Goal: Information Seeking & Learning: Compare options

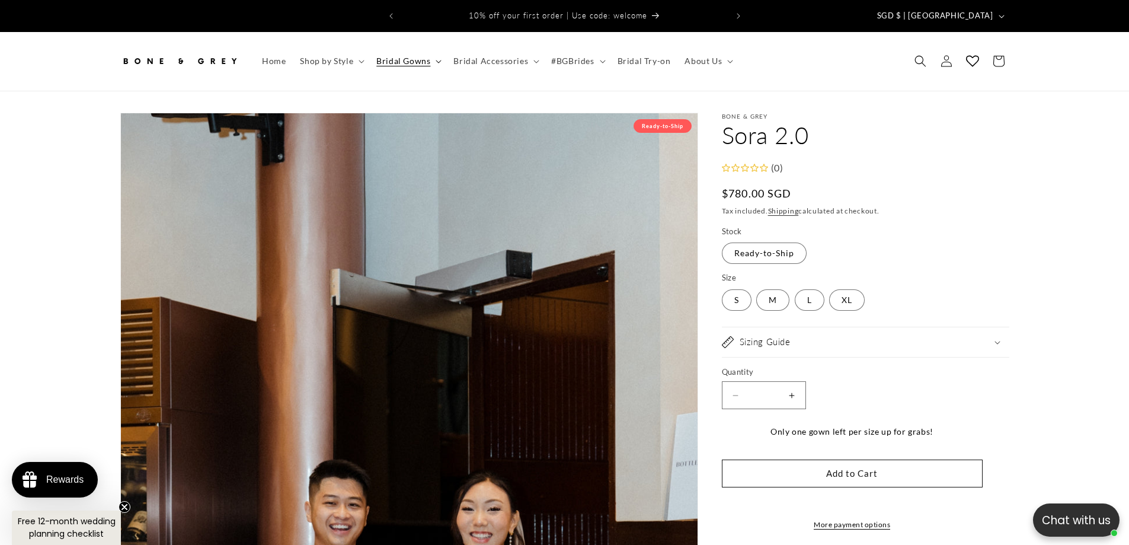
click at [424, 56] on span "Bridal Gowns" at bounding box center [403, 61] width 54 height 11
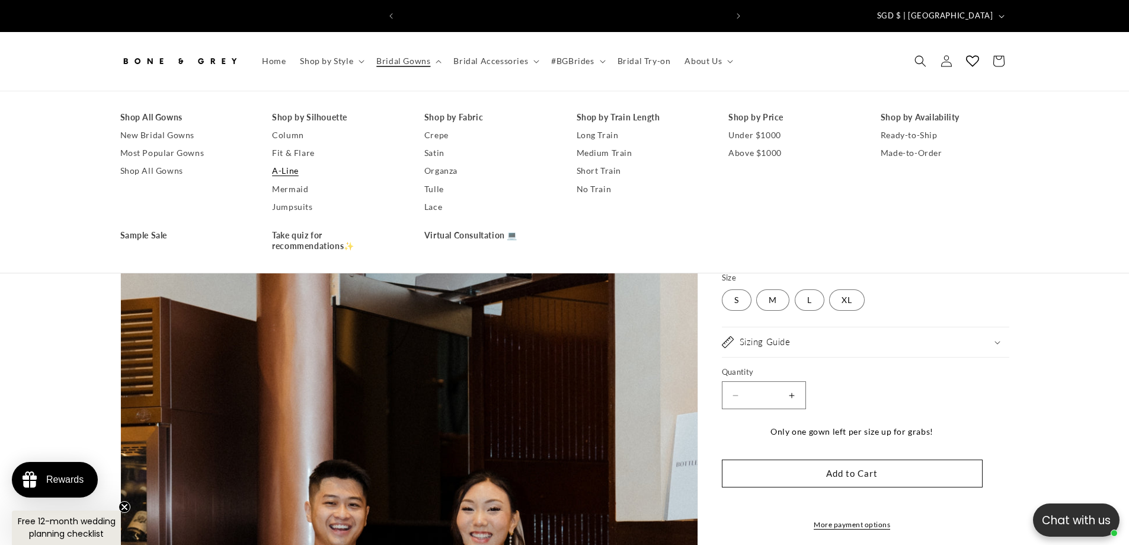
scroll to position [0, 326]
click at [301, 162] on link "A-Line" at bounding box center [336, 171] width 129 height 18
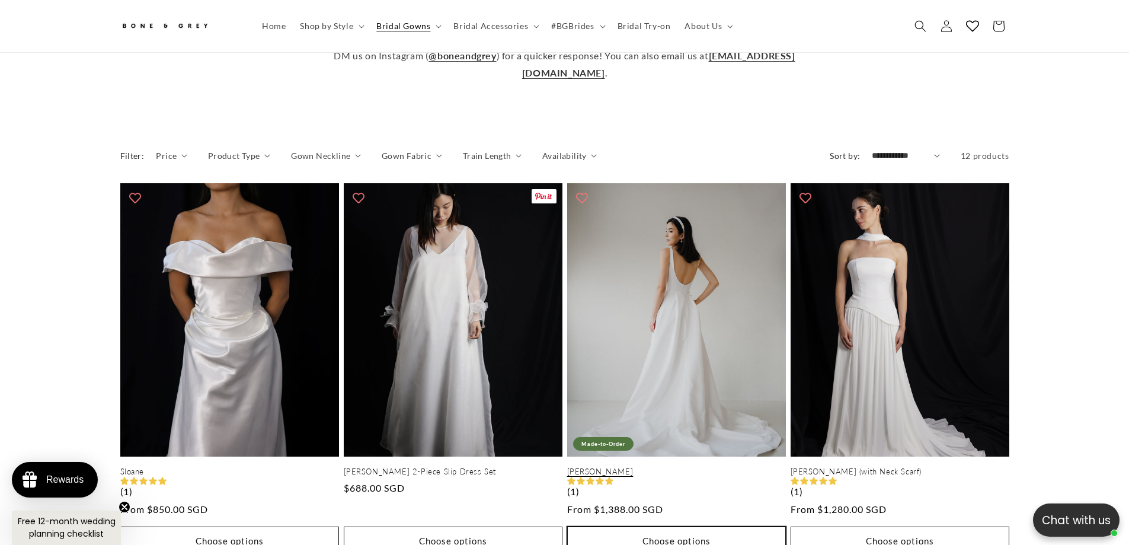
scroll to position [0, 326]
click at [603, 467] on link "[PERSON_NAME]" at bounding box center [676, 472] width 219 height 10
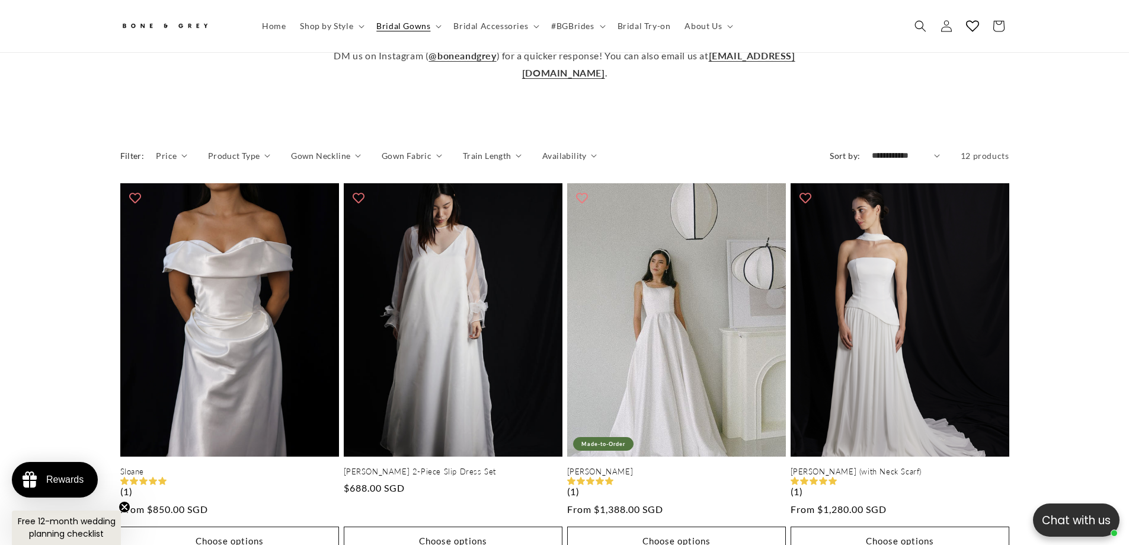
scroll to position [0, 652]
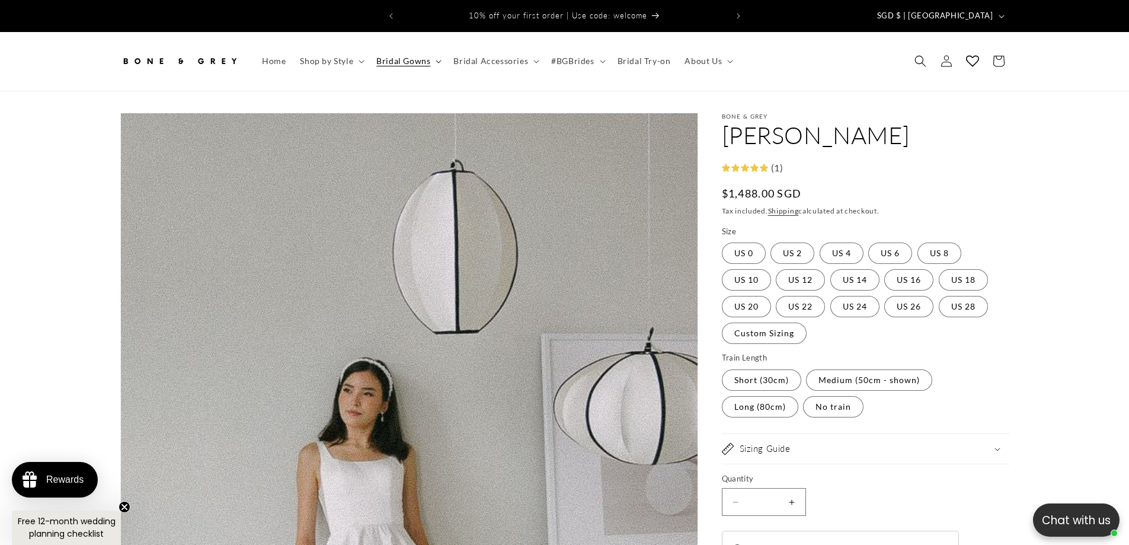
click at [388, 56] on span "Bridal Gowns" at bounding box center [403, 61] width 54 height 11
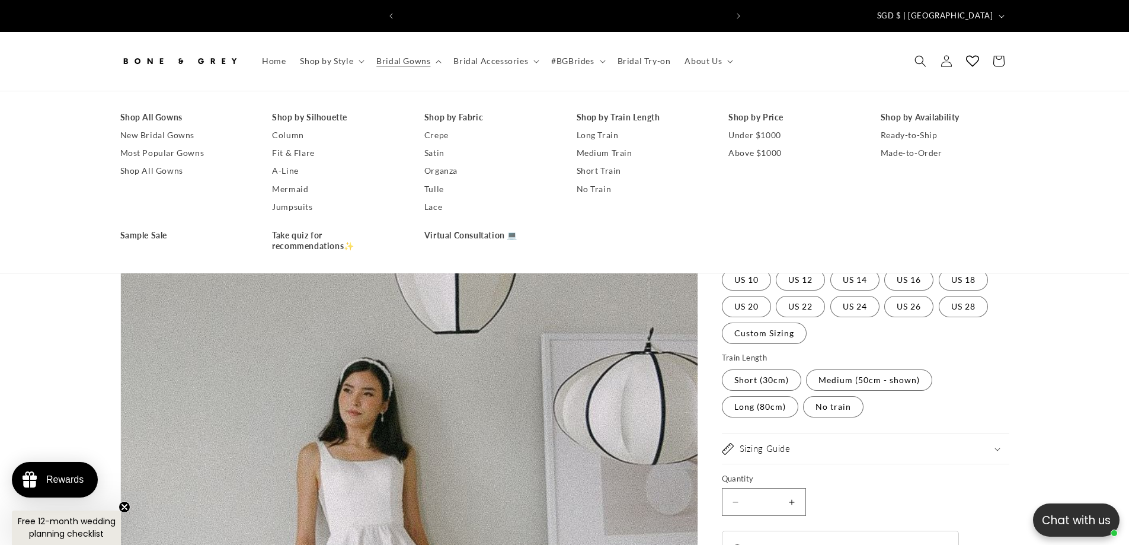
scroll to position [0, 652]
click at [292, 162] on link "A-Line" at bounding box center [336, 171] width 129 height 18
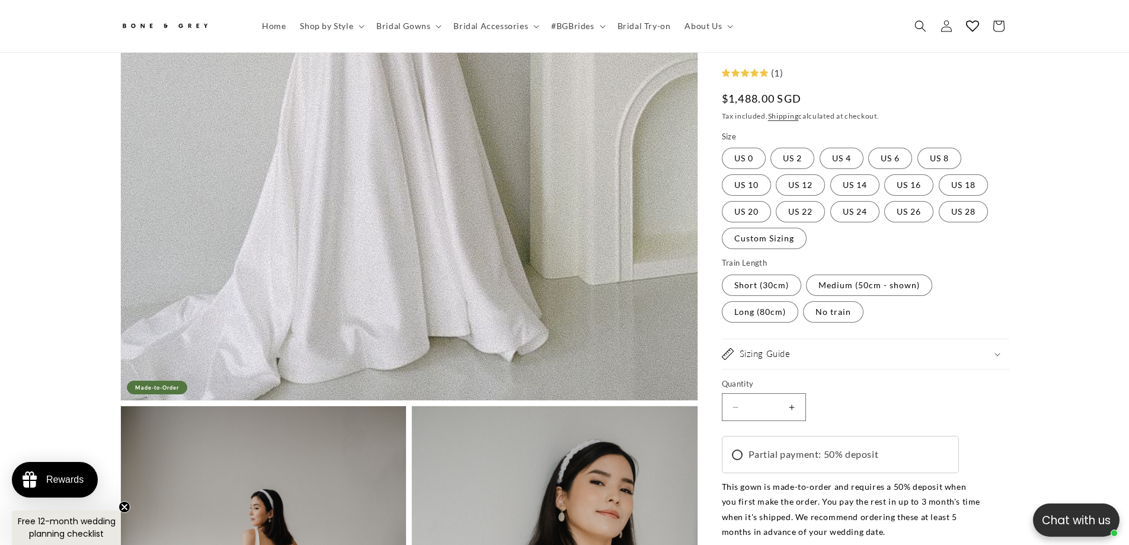
scroll to position [586, 0]
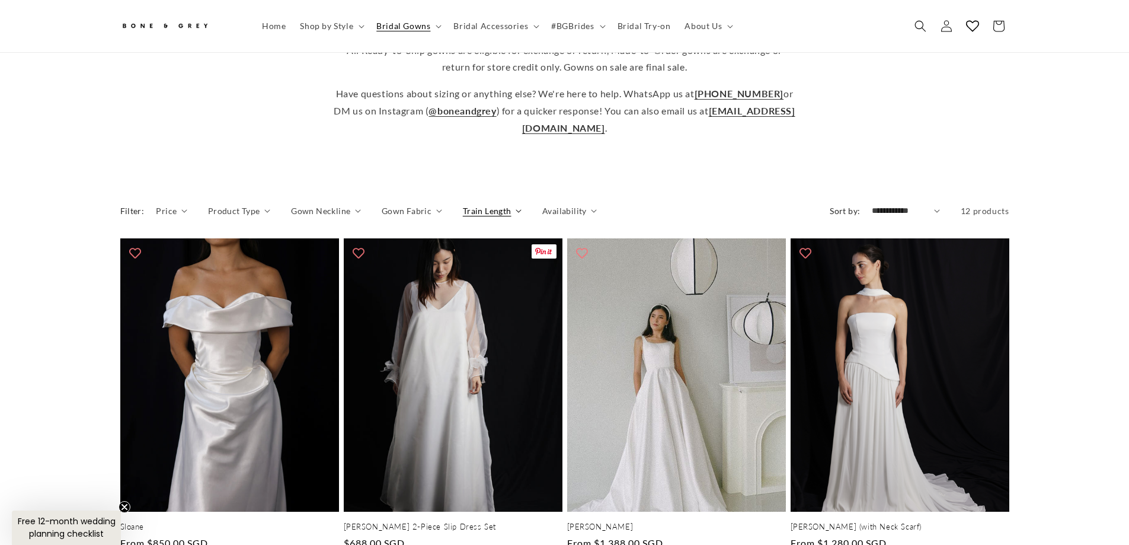
scroll to position [468, 0]
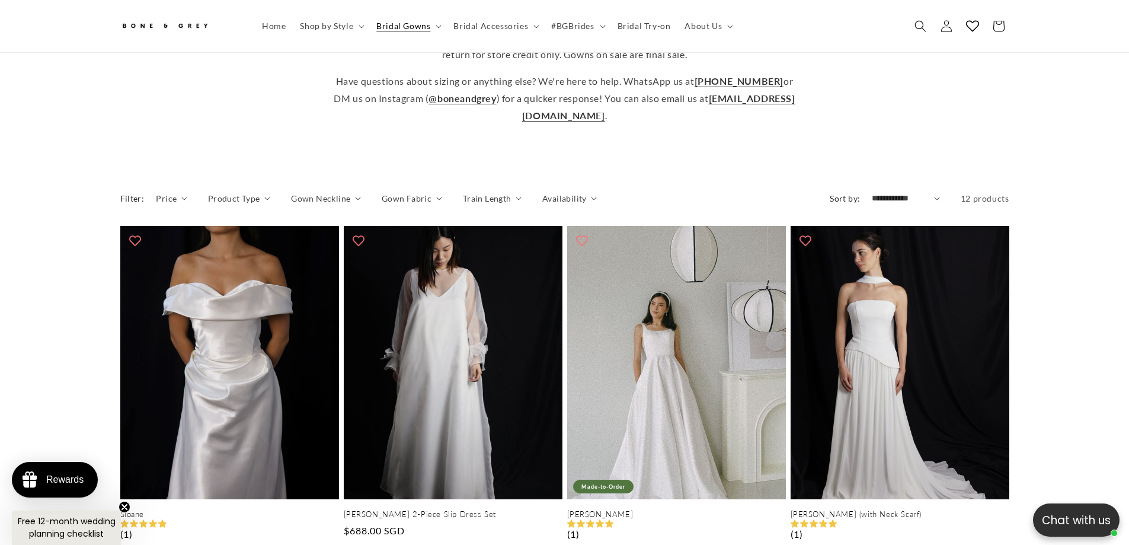
click at [883, 193] on select "**********" at bounding box center [906, 198] width 68 height 12
select select "**********"
click at [872, 192] on select "**********" at bounding box center [906, 198] width 68 height 12
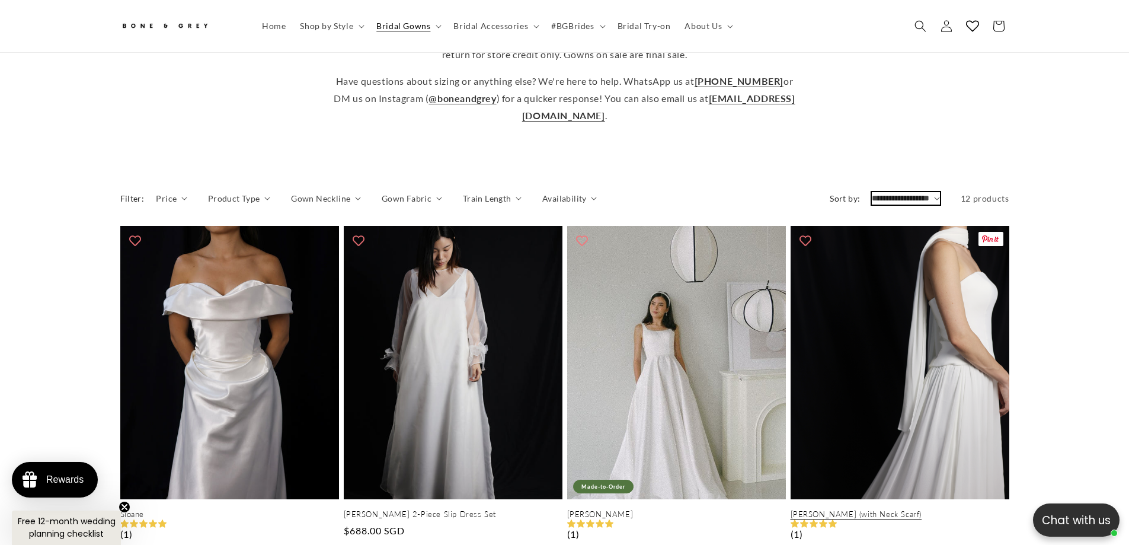
scroll to position [0, 326]
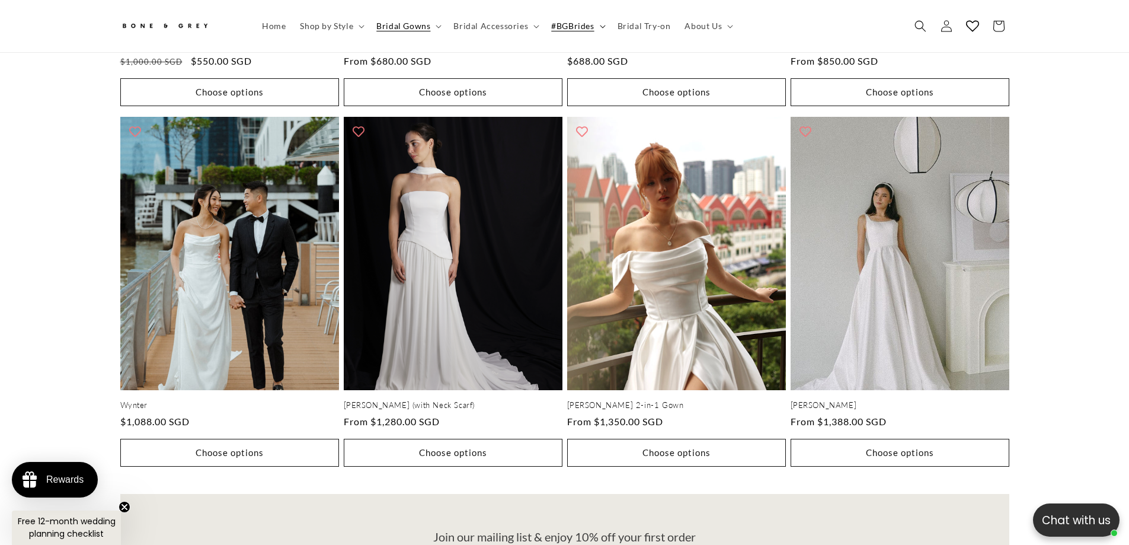
scroll to position [0, 326]
